Goal: Complete application form: Complete application form

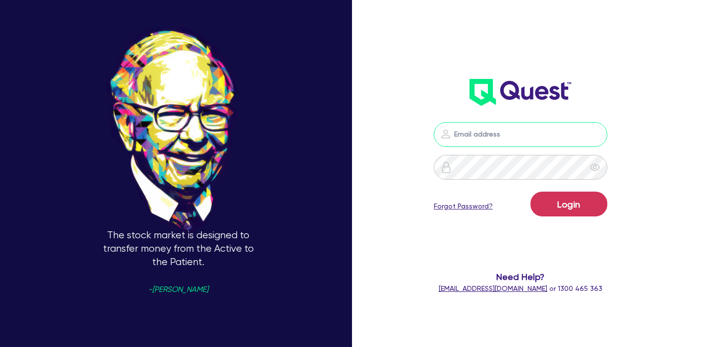
type input "[PERSON_NAME][EMAIL_ADDRESS][PERSON_NAME][DOMAIN_NAME]"
click at [562, 218] on div "Login Forgot Password?" at bounding box center [521, 205] width 174 height 29
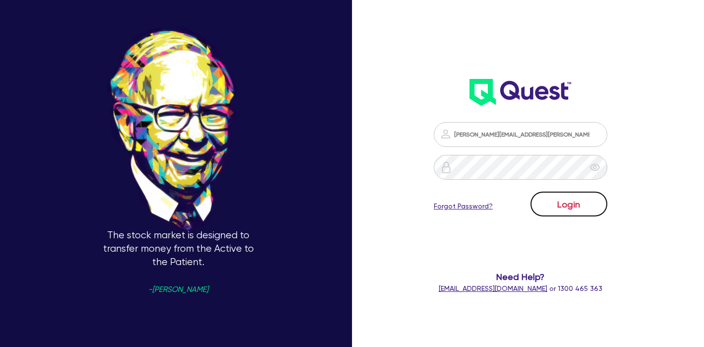
click at [563, 207] on button "Login" at bounding box center [569, 203] width 77 height 25
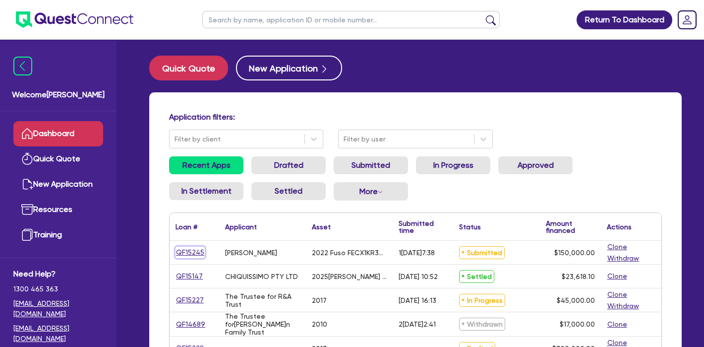
click at [193, 253] on link "QF15245" at bounding box center [190, 251] width 29 height 11
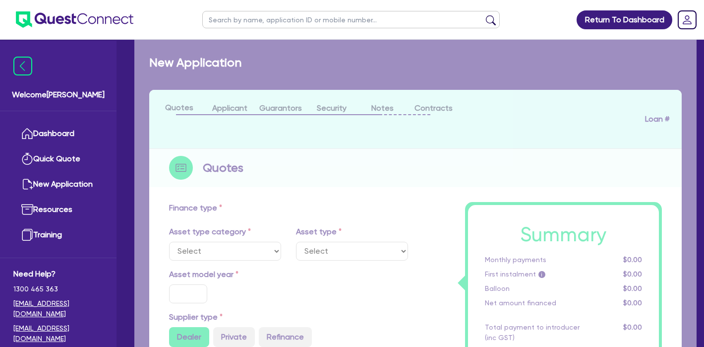
select select "CARS_AND_LIGHT_TRUCKS"
type input "2022"
radio input "false"
radio input "true"
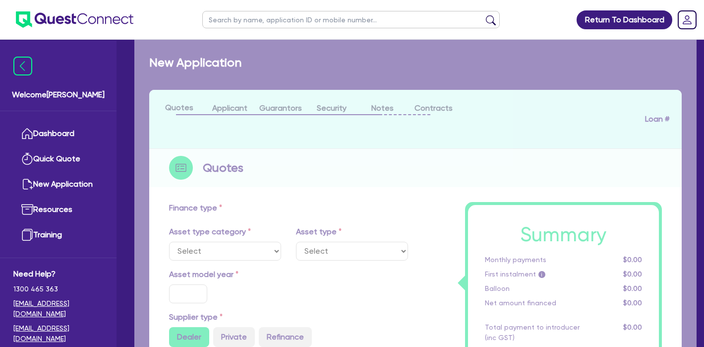
type input "150,000"
type input "10"
type input "15,000"
type input "17"
type input "2,000"
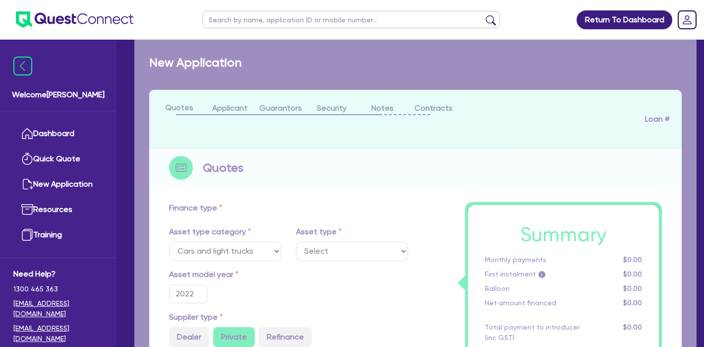
select select "LIGHT_TRUCKS"
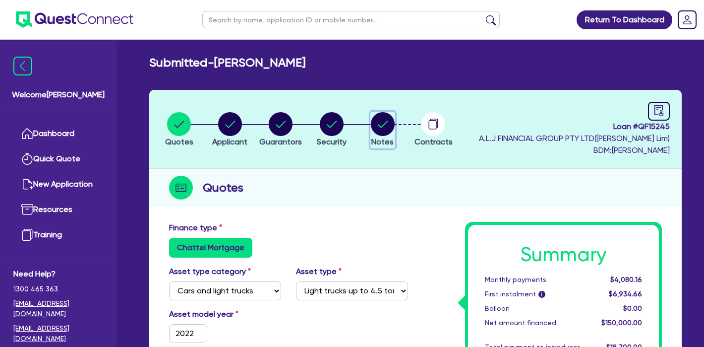
click at [373, 134] on icon "button" at bounding box center [383, 124] width 24 height 24
select select "Quest Finance - Own Book"
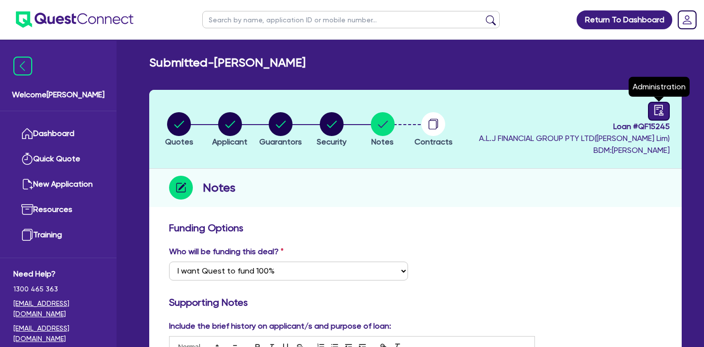
click at [659, 106] on icon "audit" at bounding box center [659, 110] width 11 height 11
select select "SUBMITTED_NEW"
select select "Quest Finance - Own Book"
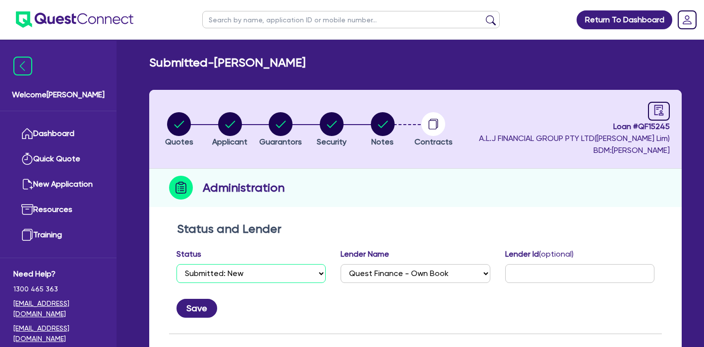
click at [253, 270] on select "Select Quoted Drafted: New Drafted: Amended Submitted: New Submitted: Amended I…" at bounding box center [251, 273] width 149 height 19
select select "DRAFTED_NEW"
click at [207, 306] on button "Save" at bounding box center [197, 308] width 41 height 19
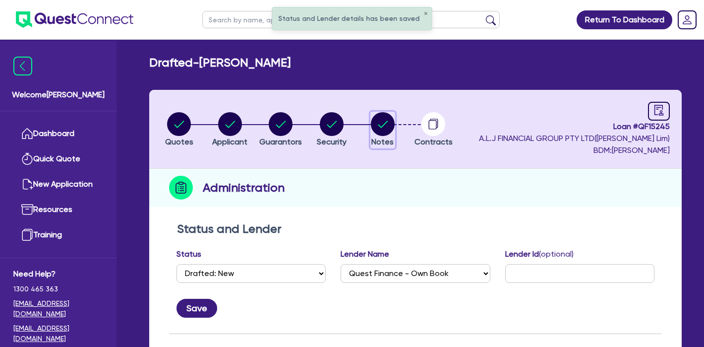
click at [380, 123] on circle "button" at bounding box center [383, 124] width 24 height 24
select select "Quest Finance - Own Book"
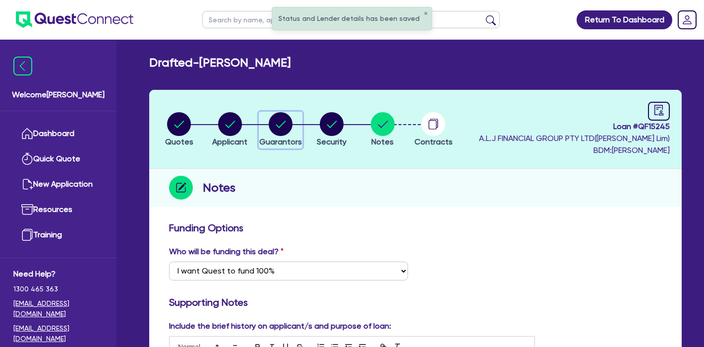
click at [279, 123] on circle "button" at bounding box center [281, 124] width 24 height 24
select select "MR"
select select "VIC"
select select "DE_FACTO"
select select "TRUCK"
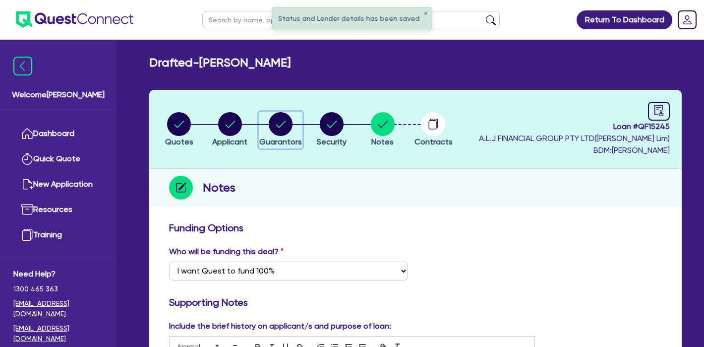
select select "VEHICLE"
select select "PROPERTY"
select select "CASH"
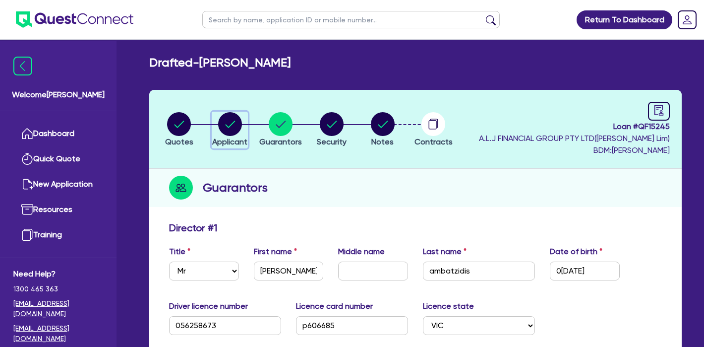
click at [223, 117] on circle "button" at bounding box center [230, 124] width 24 height 24
select select "SOLE_TRADER"
select select "ACCOMODATION_FOOD"
select select "TAKEAWAYS"
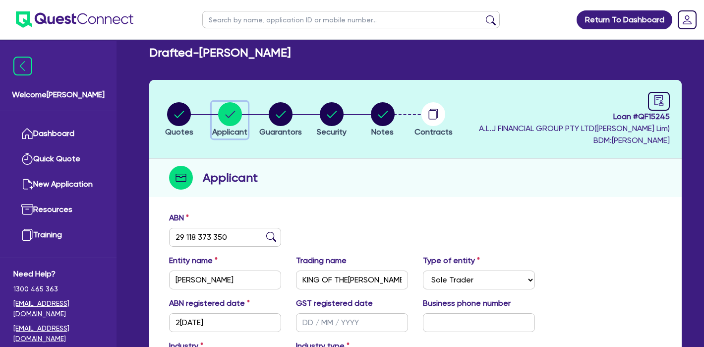
scroll to position [7, 0]
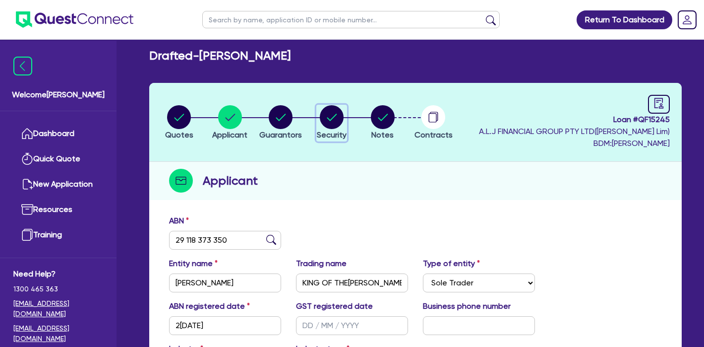
click at [338, 123] on circle "button" at bounding box center [332, 117] width 24 height 24
select select "CARS_AND_LIGHT_TRUCKS"
select select "LIGHT_TRUCKS"
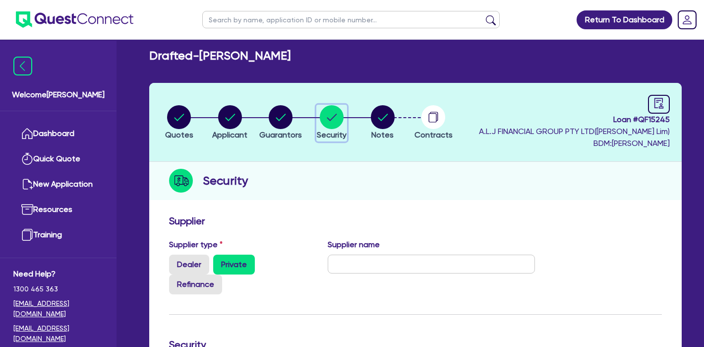
scroll to position [7, 0]
click at [378, 121] on circle "button" at bounding box center [383, 117] width 24 height 24
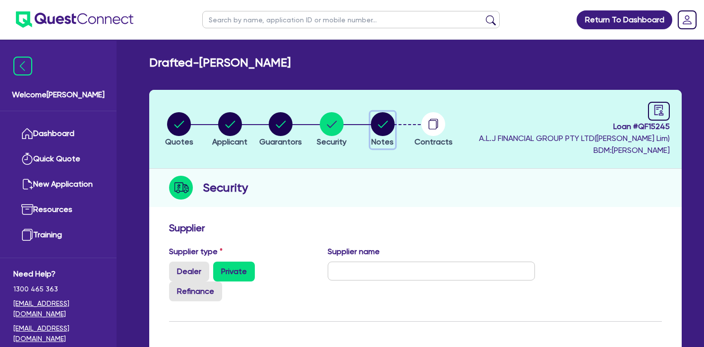
select select "Quest Finance - Own Book"
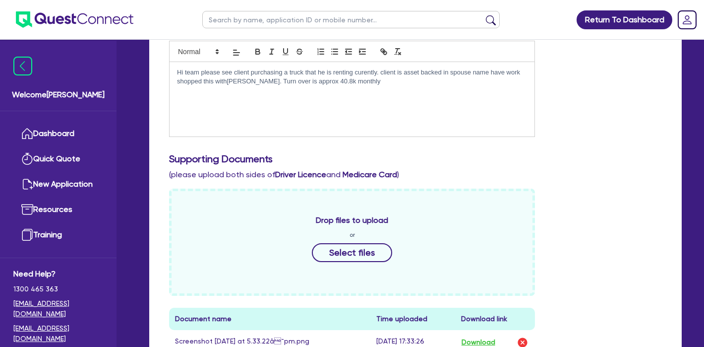
scroll to position [72, 0]
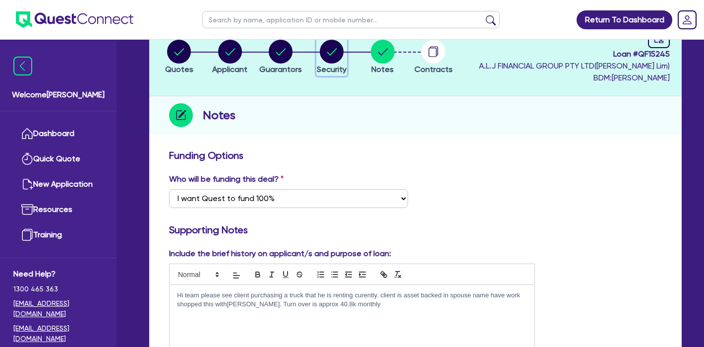
click at [333, 61] on circle "button" at bounding box center [332, 52] width 24 height 24
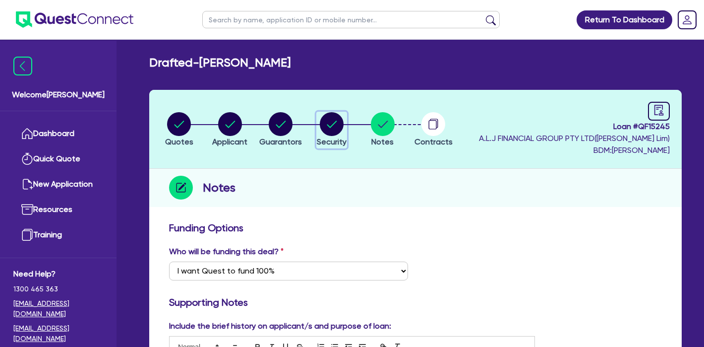
select select "CARS_AND_LIGHT_TRUCKS"
select select "LIGHT_TRUCKS"
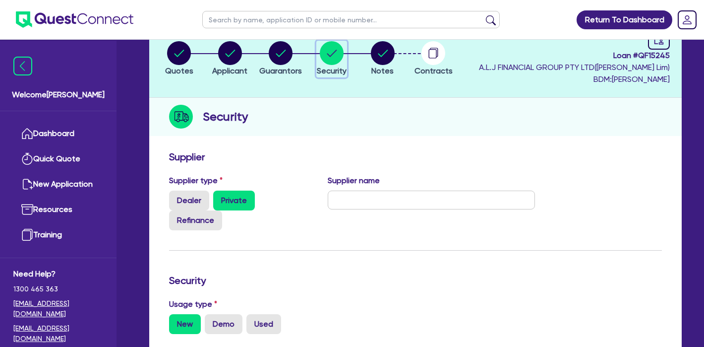
scroll to position [22, 0]
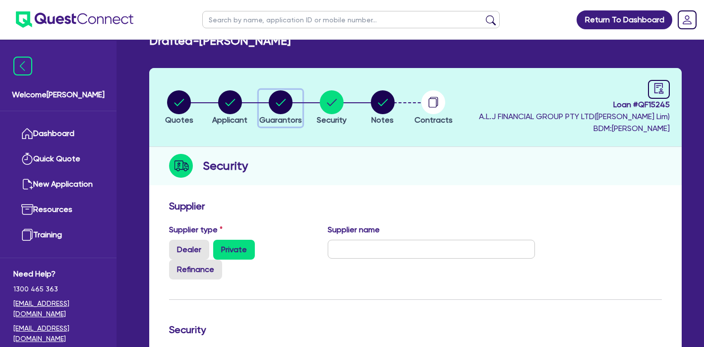
click at [289, 97] on circle "button" at bounding box center [281, 102] width 24 height 24
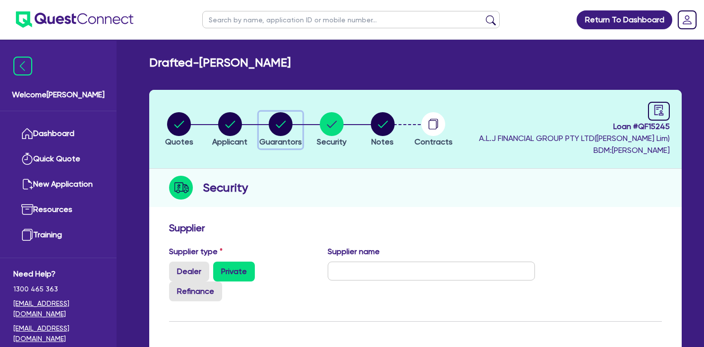
select select "MR"
select select "VIC"
select select "DE_FACTO"
select select "TRUCK"
select select "VEHICLE"
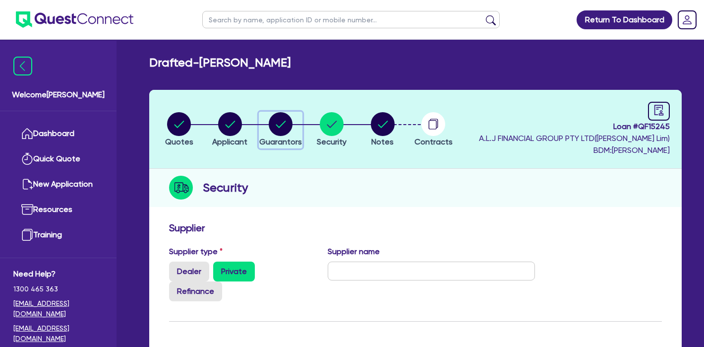
select select "VEHICLE"
select select "PROPERTY"
select select "CASH"
